Goal: Task Accomplishment & Management: Manage account settings

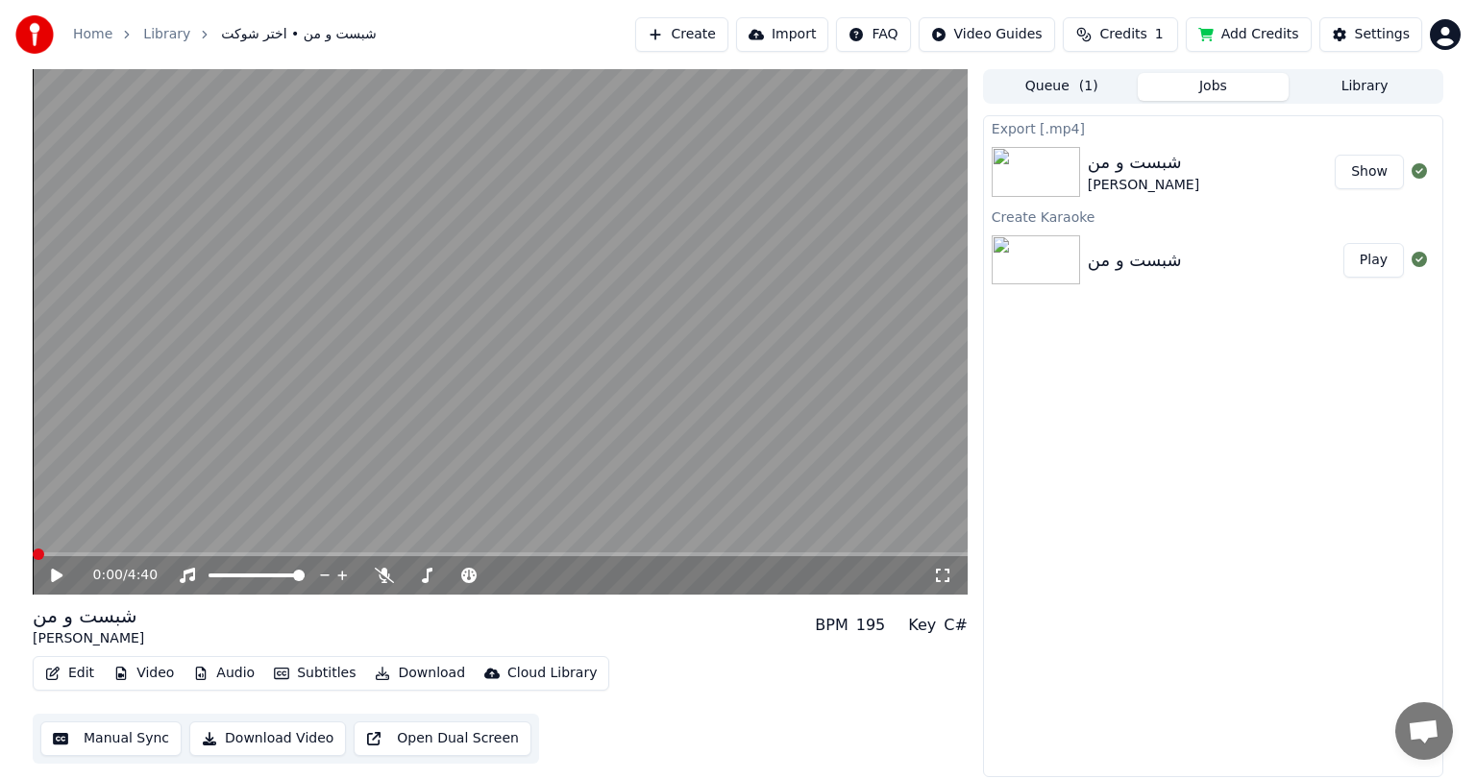
click at [1383, 168] on button "Show" at bounding box center [1368, 172] width 69 height 35
click at [1443, 27] on html "Home Library شبست و من • اختر شوکت Create Import FAQ Video Guides Credits 1 Add…" at bounding box center [738, 389] width 1476 height 779
click at [1353, 73] on div "[EMAIL_ADDRESS][DOMAIN_NAME] Billing Feature Voting Sign Out 2.2.0 f3b4c5f" at bounding box center [1360, 158] width 231 height 208
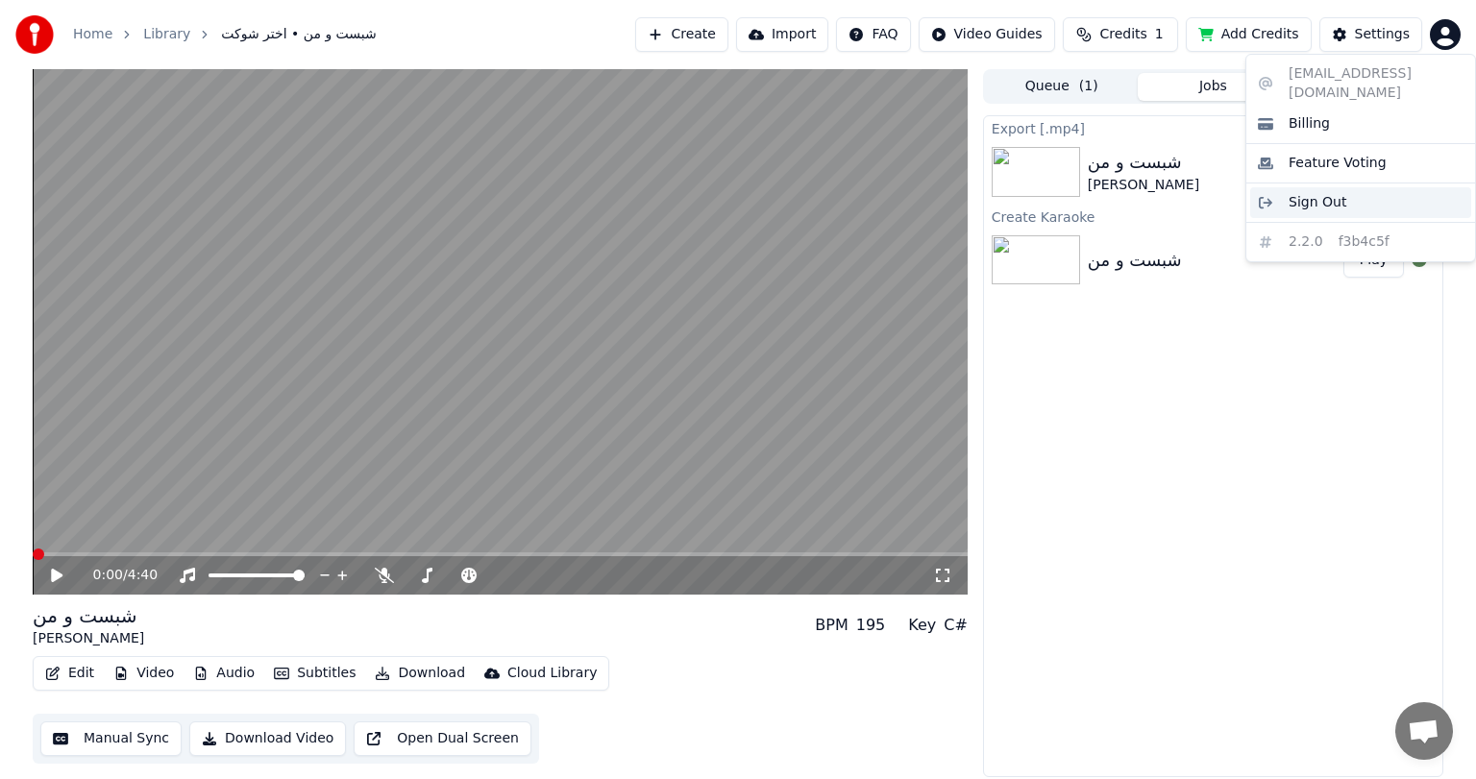
click at [1333, 193] on span "Sign Out" at bounding box center [1317, 202] width 58 height 19
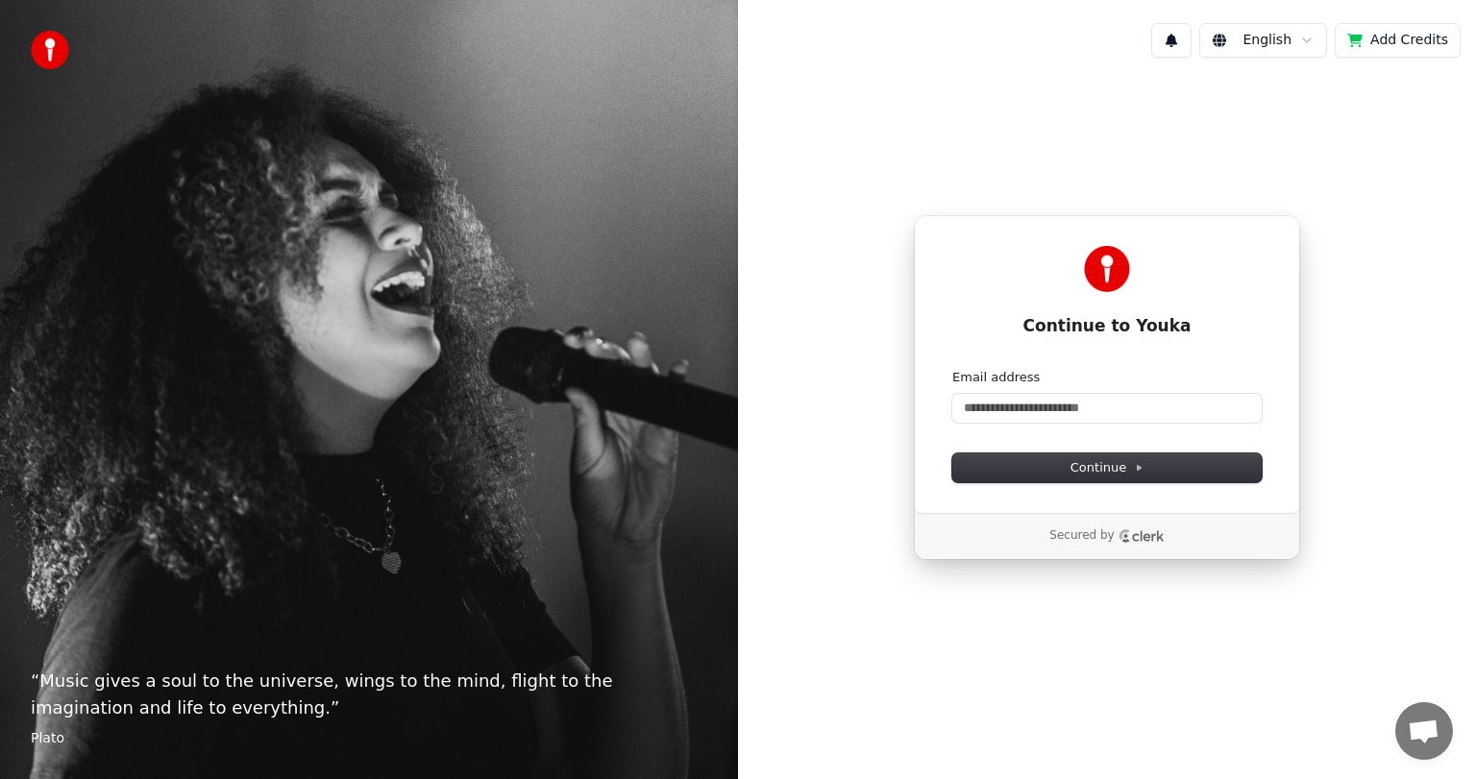
click at [1395, 31] on button "Add Credits" at bounding box center [1397, 40] width 126 height 35
